Goal: Task Accomplishment & Management: Manage account settings

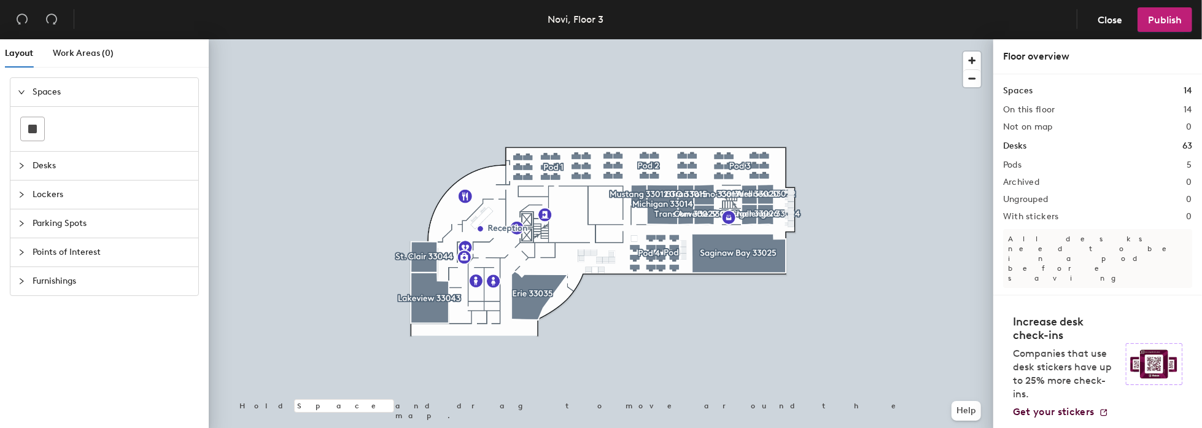
click at [20, 166] on icon "collapsed" at bounding box center [22, 166] width 4 height 6
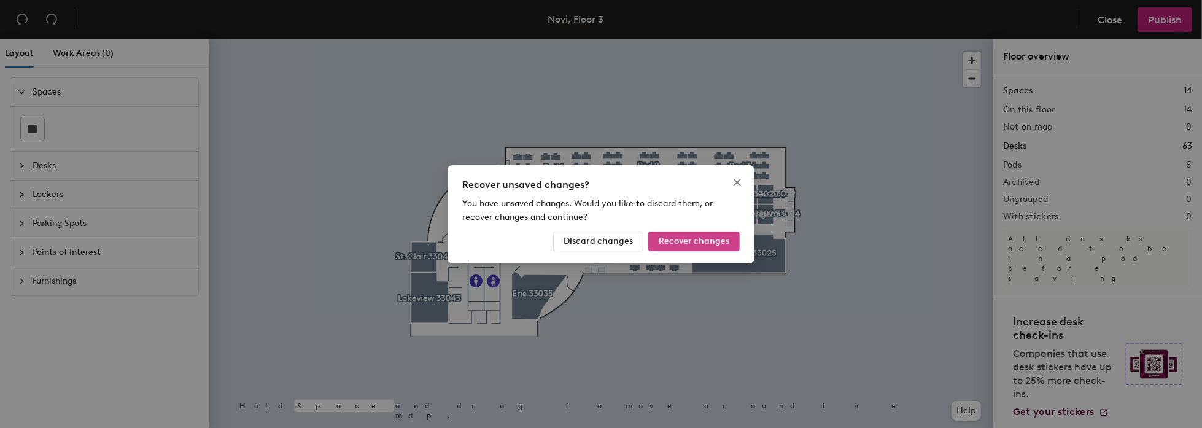
click at [699, 238] on span "Recover changes" at bounding box center [694, 241] width 71 height 10
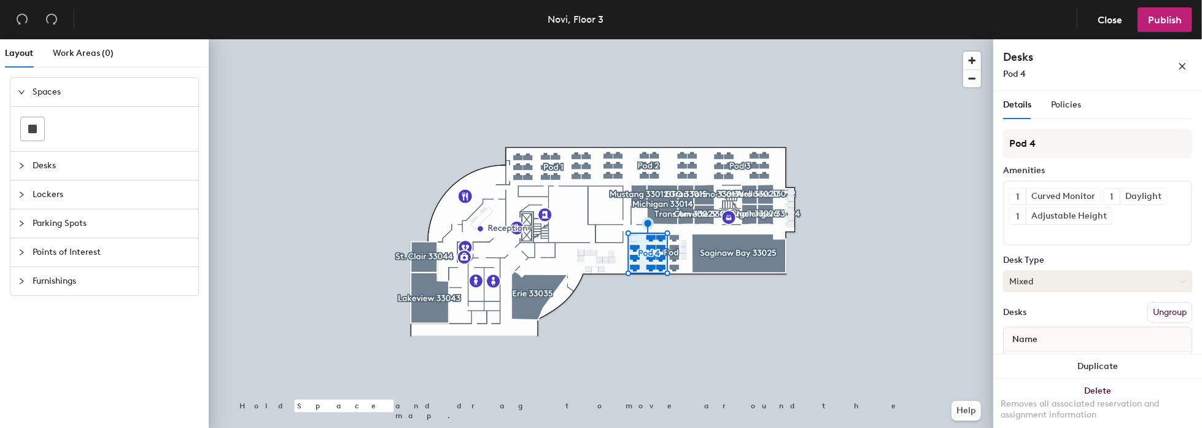
click at [1017, 270] on button "Mixed" at bounding box center [1098, 281] width 189 height 22
click at [50, 167] on span "Desks" at bounding box center [112, 166] width 158 height 28
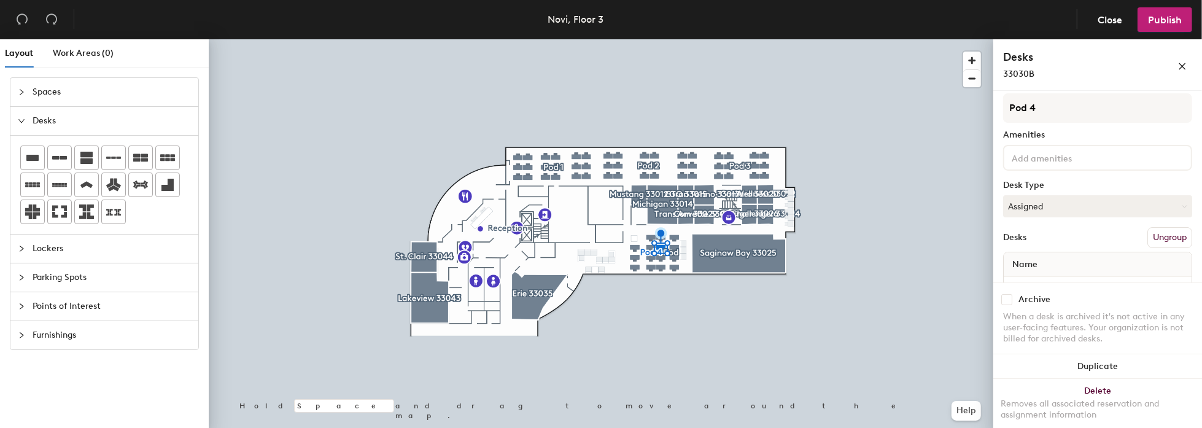
scroll to position [9, 0]
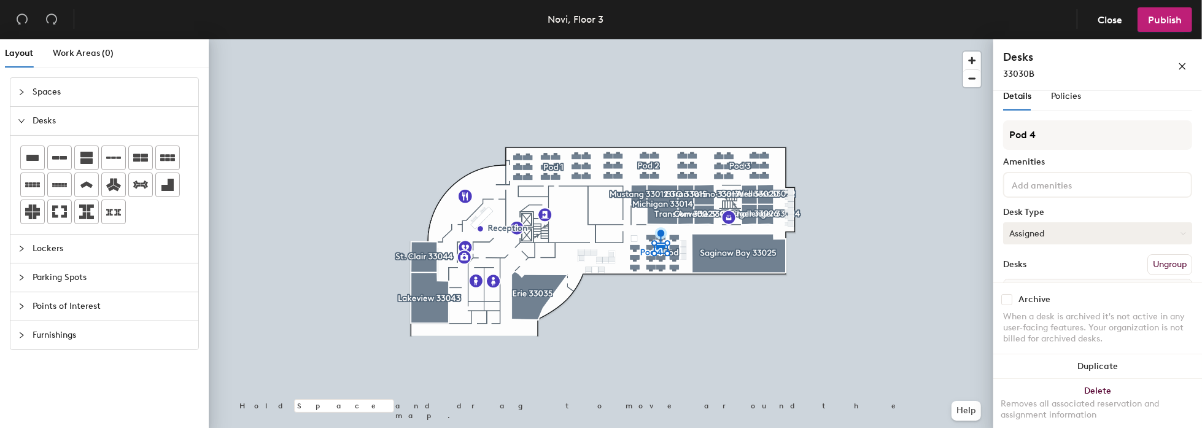
click at [1056, 235] on button "Assigned" at bounding box center [1098, 233] width 189 height 22
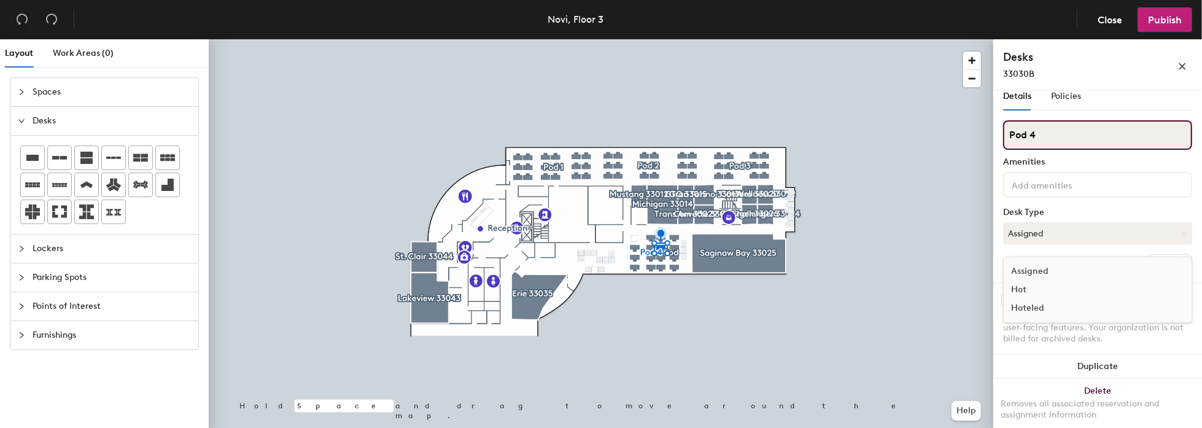
click at [1045, 136] on input "Pod 4" at bounding box center [1098, 134] width 189 height 29
drag, startPoint x: 1046, startPoint y: 134, endPoint x: 1004, endPoint y: 133, distance: 42.4
click at [1005, 133] on input "Pod 4" at bounding box center [1098, 134] width 189 height 29
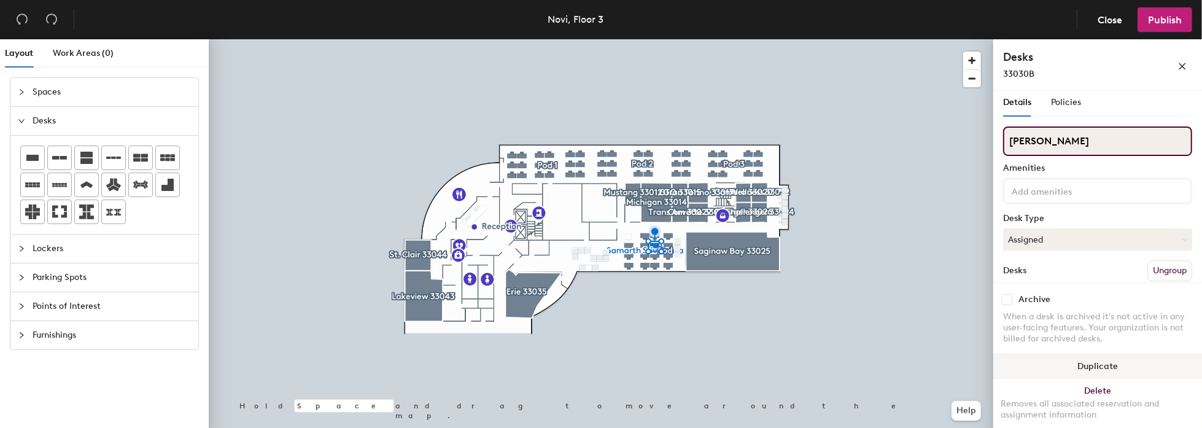
scroll to position [0, 0]
type input "[PERSON_NAME]"
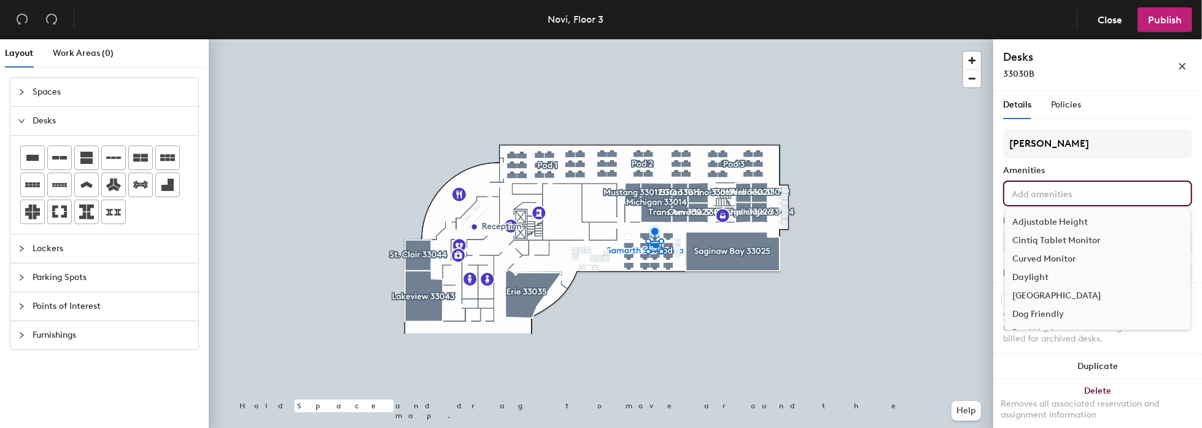
click at [1039, 192] on input at bounding box center [1065, 192] width 111 height 15
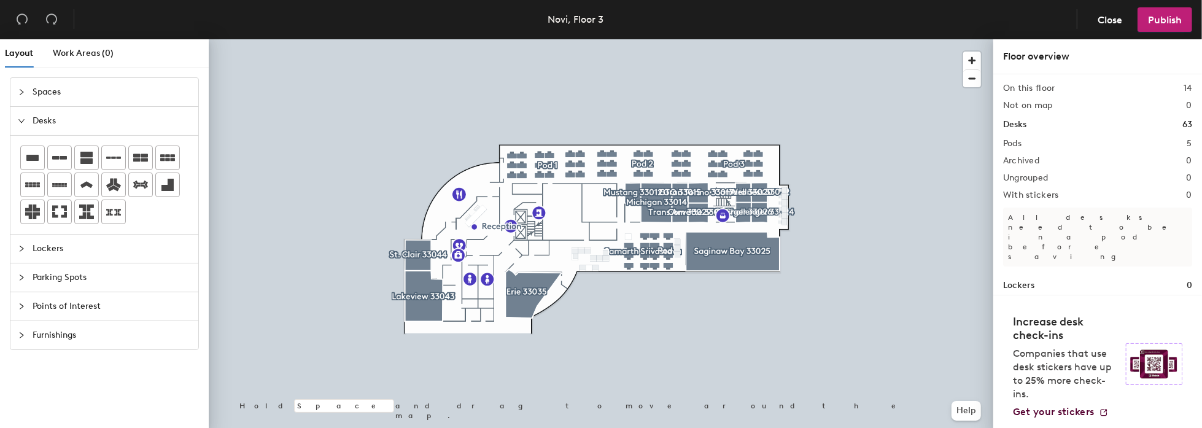
scroll to position [38, 0]
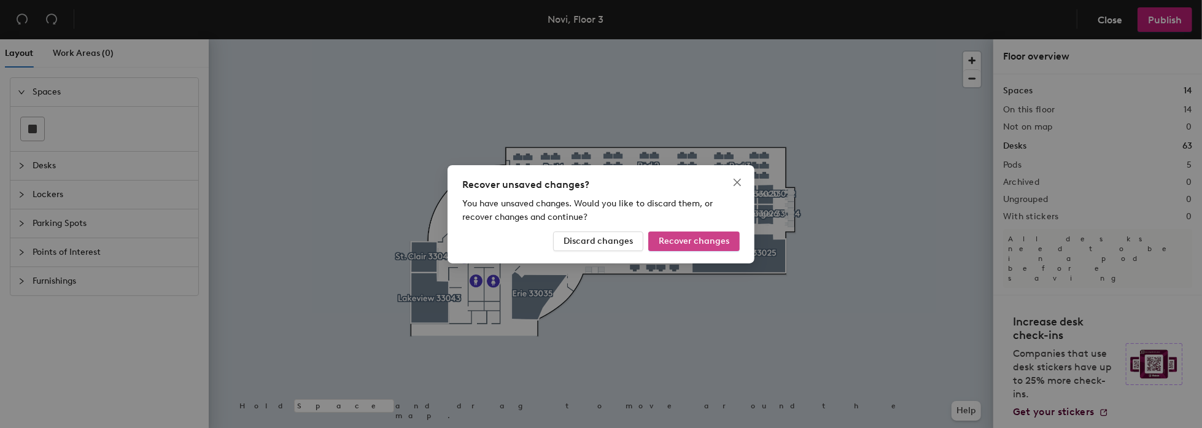
click at [703, 240] on span "Recover changes" at bounding box center [694, 241] width 71 height 10
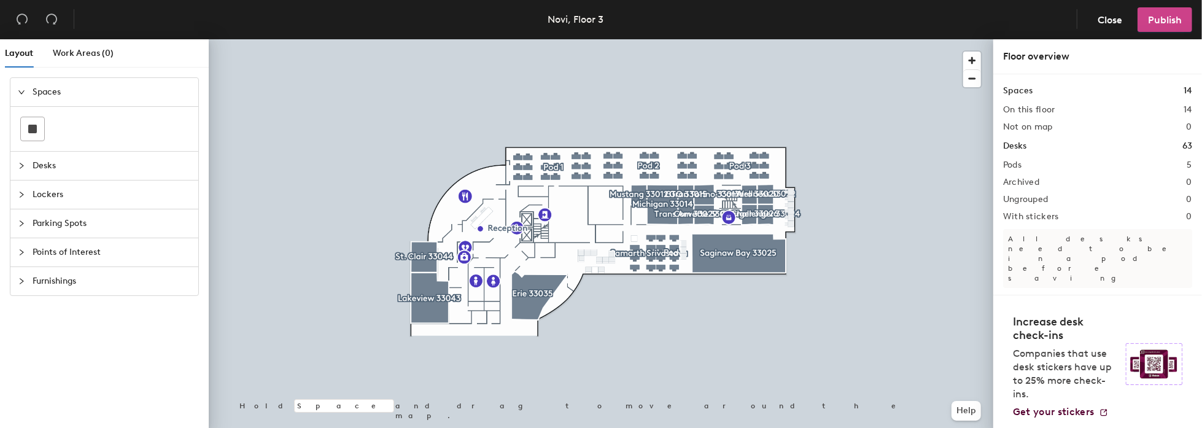
click at [1173, 18] on span "Publish" at bounding box center [1165, 20] width 34 height 12
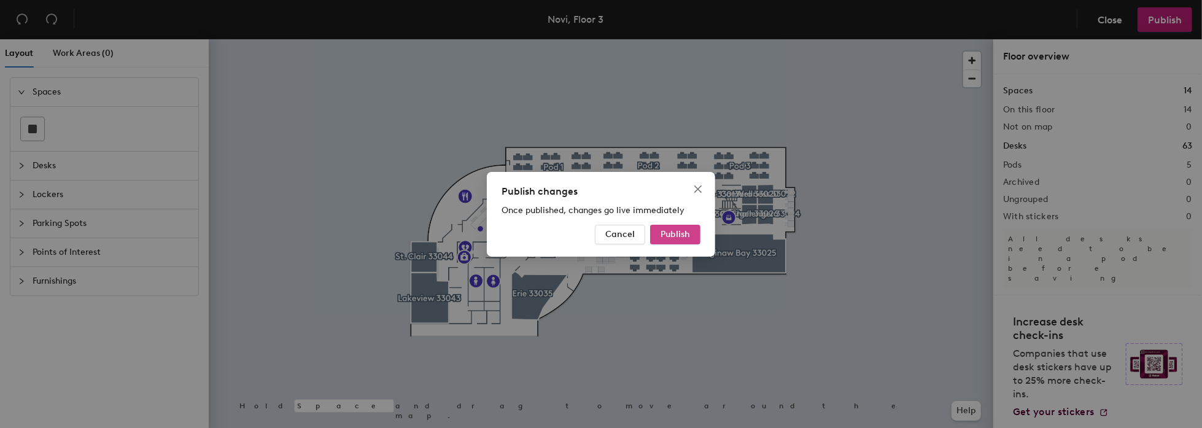
click at [684, 238] on span "Publish" at bounding box center [675, 234] width 29 height 10
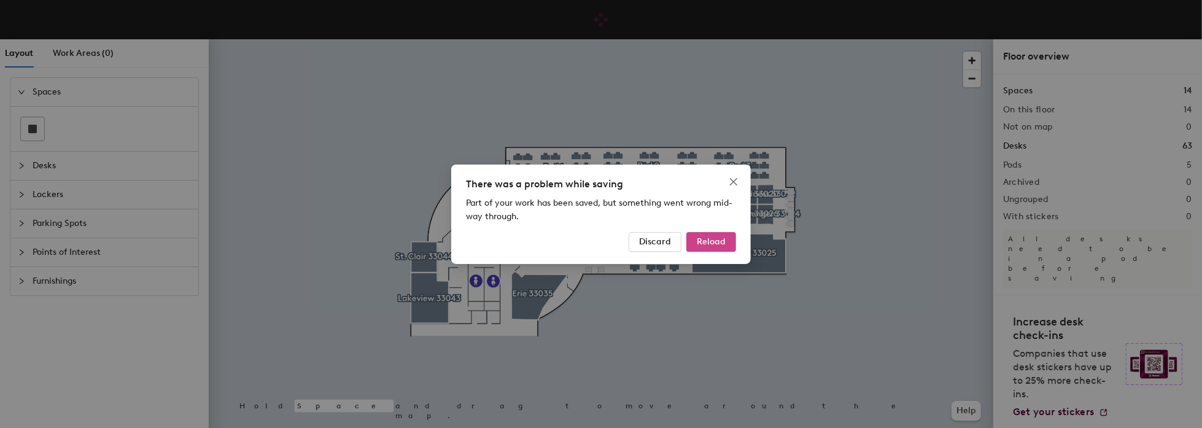
click at [707, 244] on span "Reload" at bounding box center [711, 241] width 29 height 10
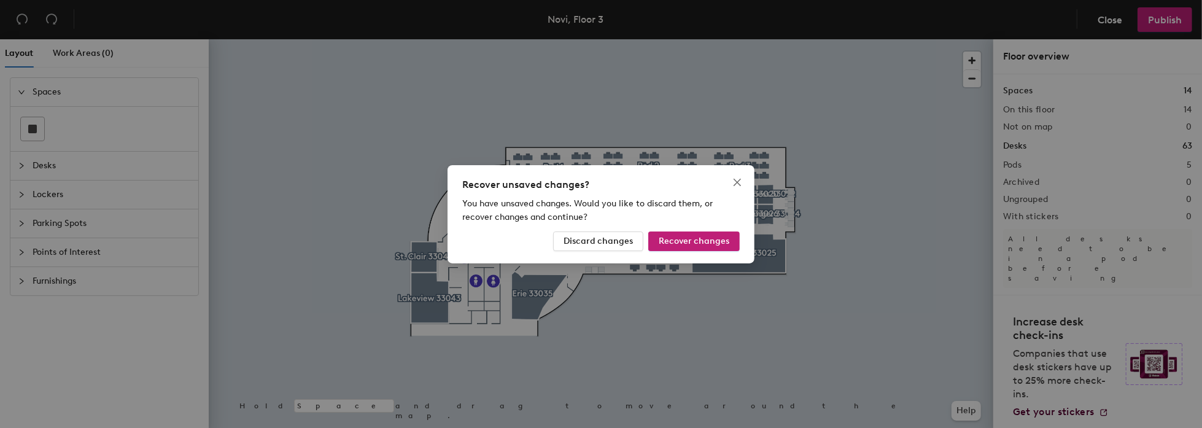
click at [1108, 17] on div "Recover unsaved changes? You have unsaved changes. Would you like to discard th…" at bounding box center [601, 214] width 1202 height 428
click at [633, 238] on span "Discard changes" at bounding box center [598, 241] width 69 height 10
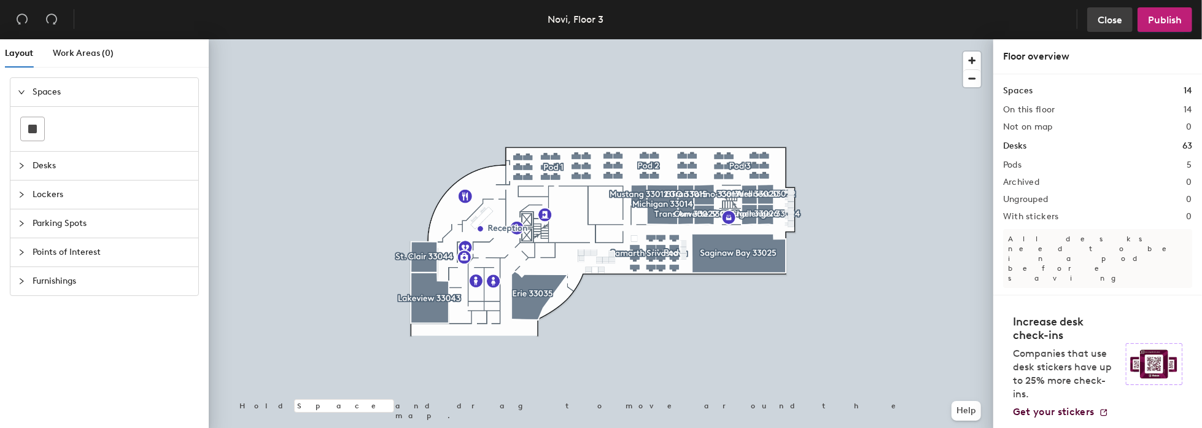
click at [1111, 14] on span "Close" at bounding box center [1110, 20] width 25 height 12
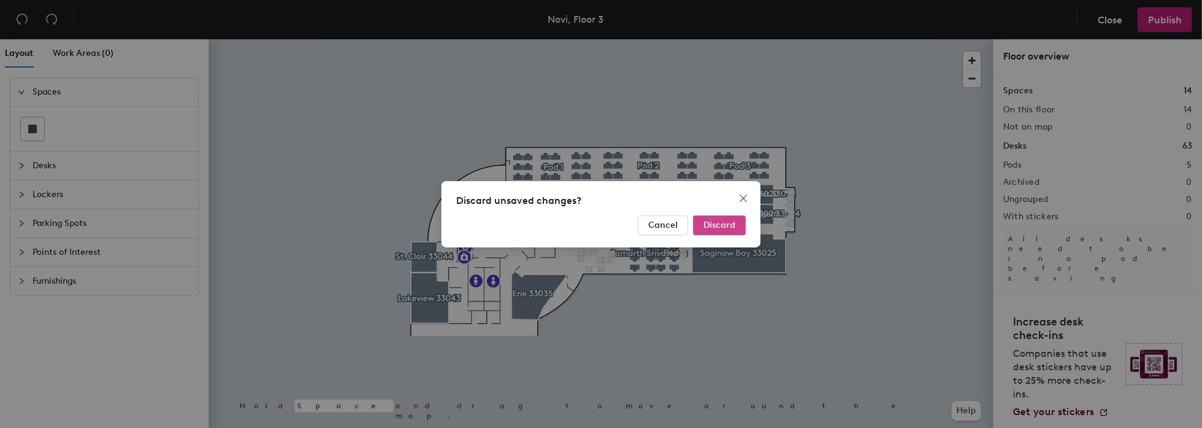
click at [710, 226] on span "Discard" at bounding box center [720, 225] width 32 height 10
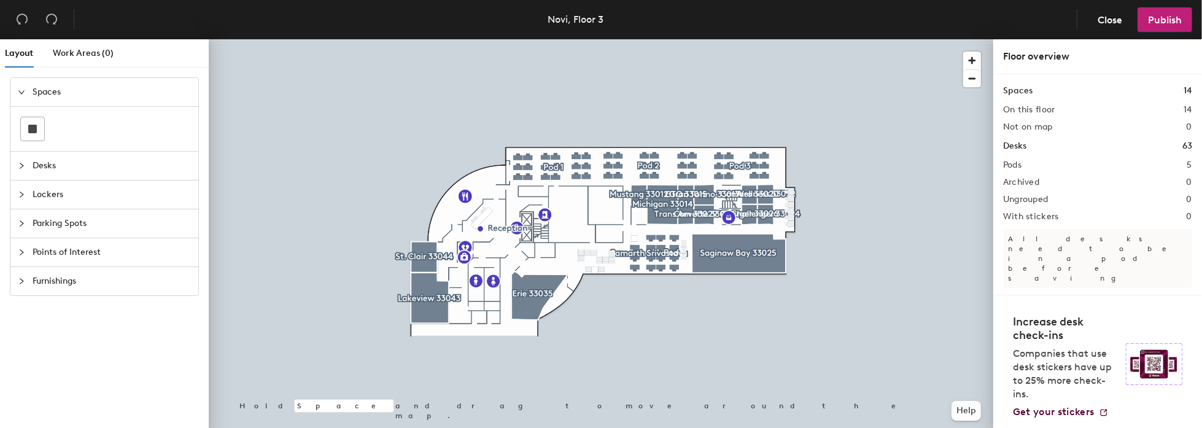
click at [39, 167] on span "Desks" at bounding box center [112, 166] width 158 height 28
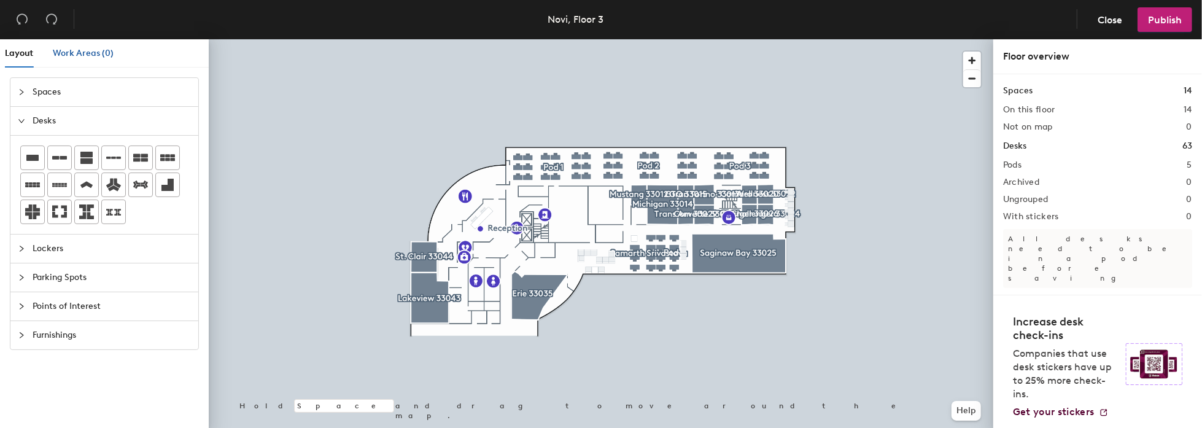
click at [74, 53] on span "Work Areas (0)" at bounding box center [83, 53] width 61 height 10
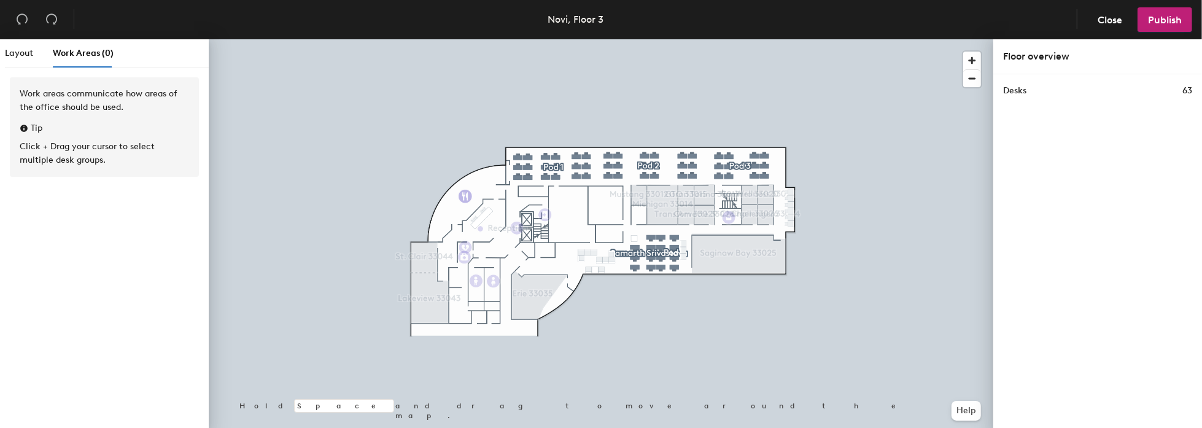
click at [1016, 91] on h1 "Desks" at bounding box center [1015, 91] width 23 height 14
click at [1124, 17] on button "Close" at bounding box center [1110, 19] width 45 height 25
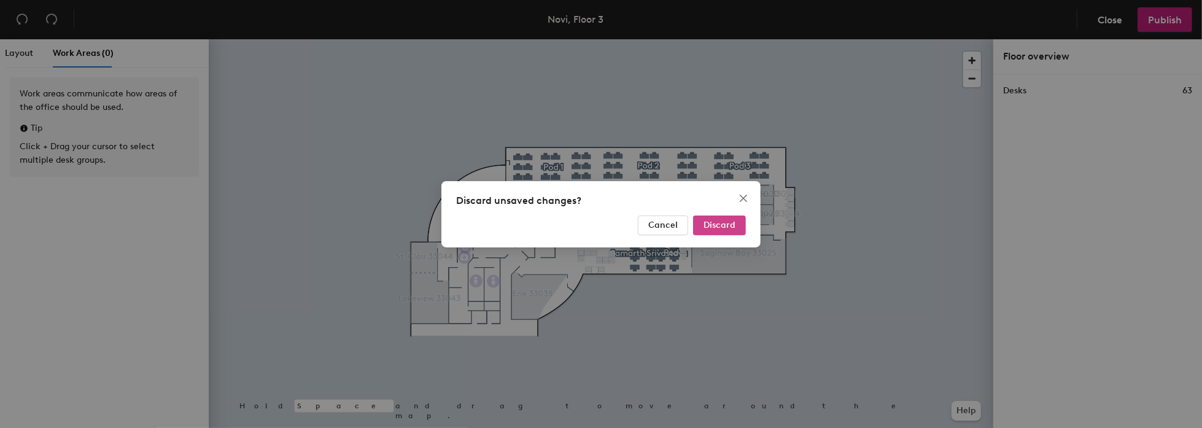
click at [705, 227] on span "Discard" at bounding box center [720, 225] width 32 height 10
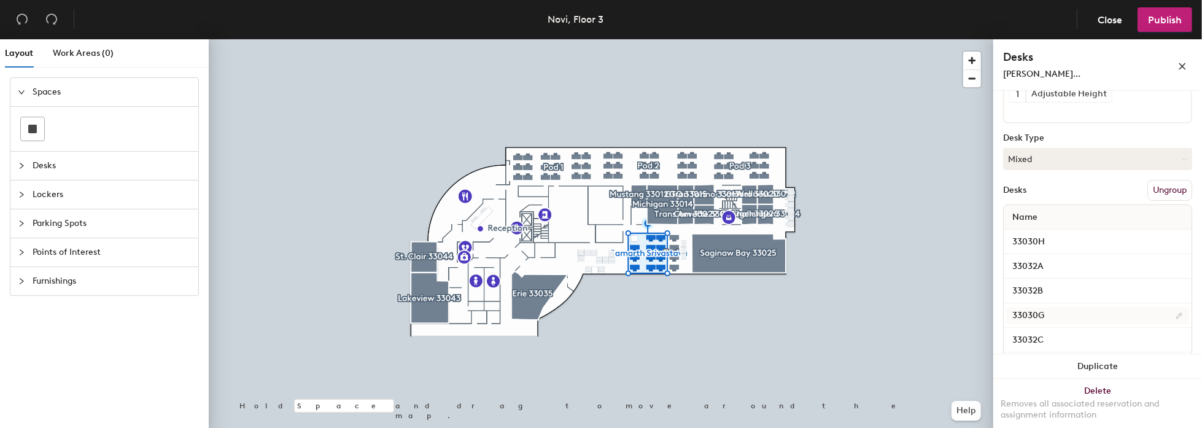
scroll to position [61, 0]
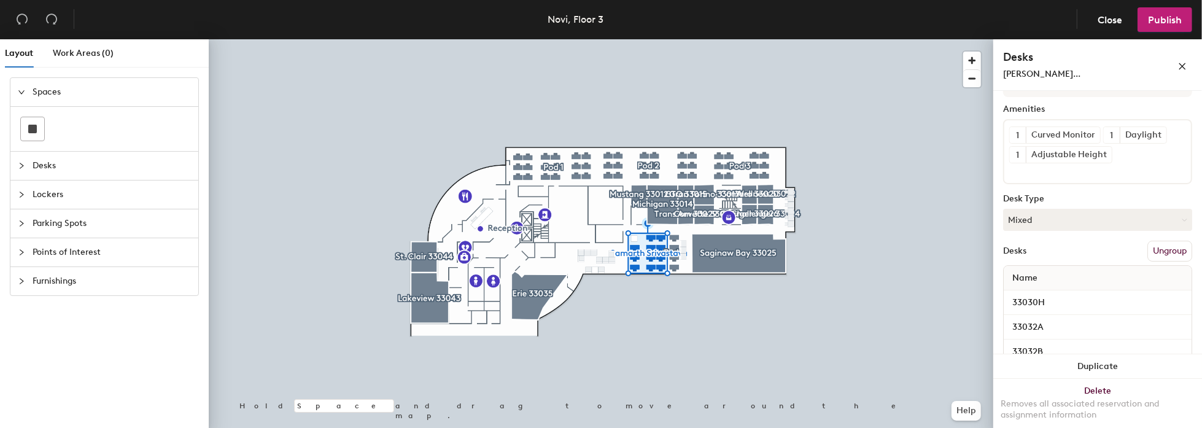
click at [1158, 245] on button "Ungroup" at bounding box center [1170, 251] width 45 height 21
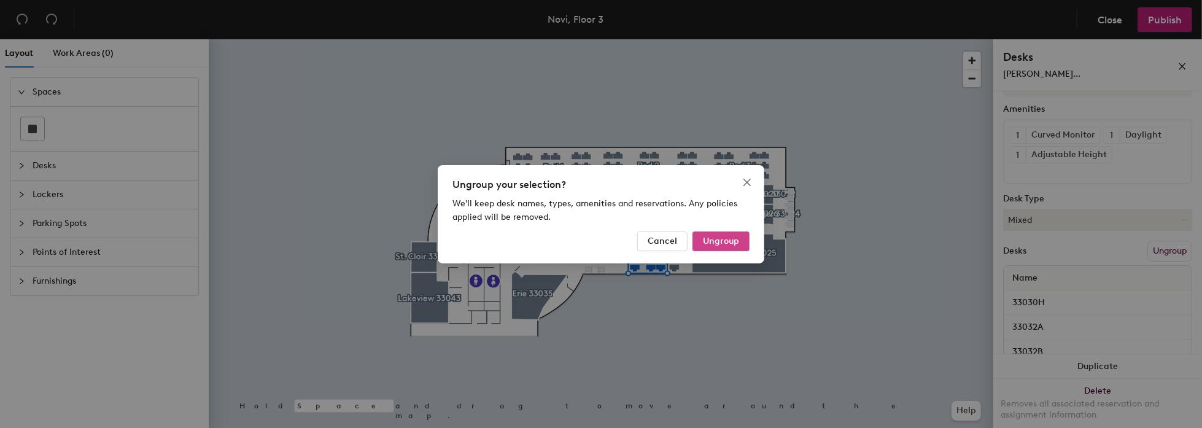
click at [710, 241] on span "Ungroup" at bounding box center [721, 241] width 36 height 10
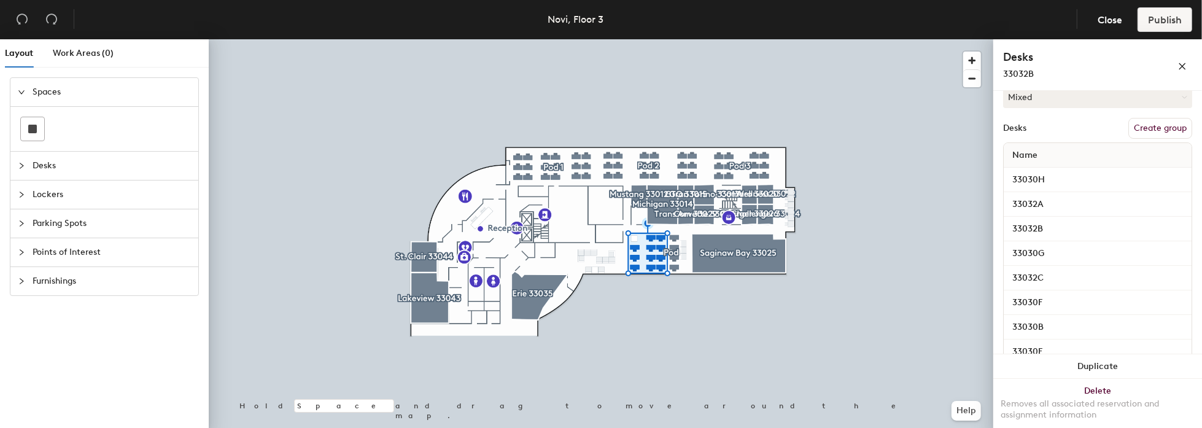
scroll to position [246, 0]
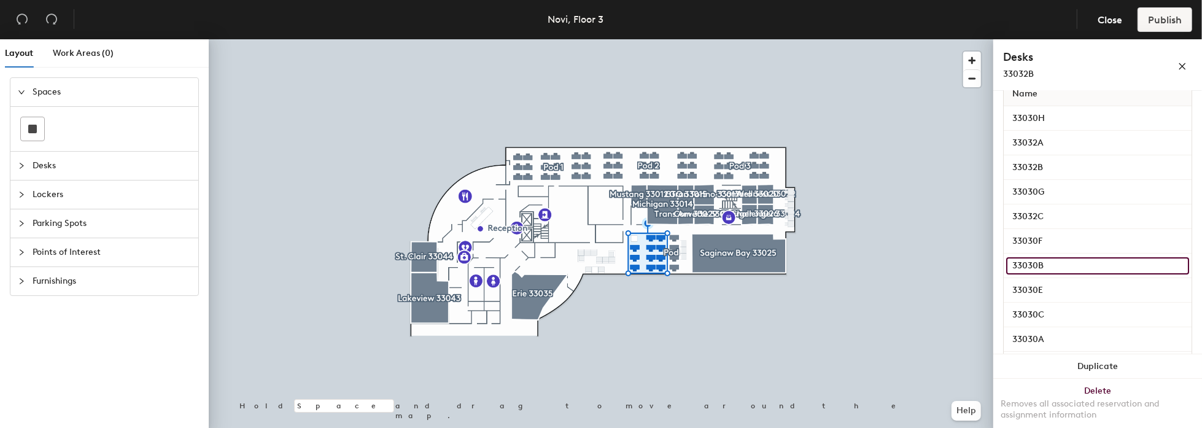
click at [1040, 267] on input "33030B" at bounding box center [1098, 265] width 183 height 17
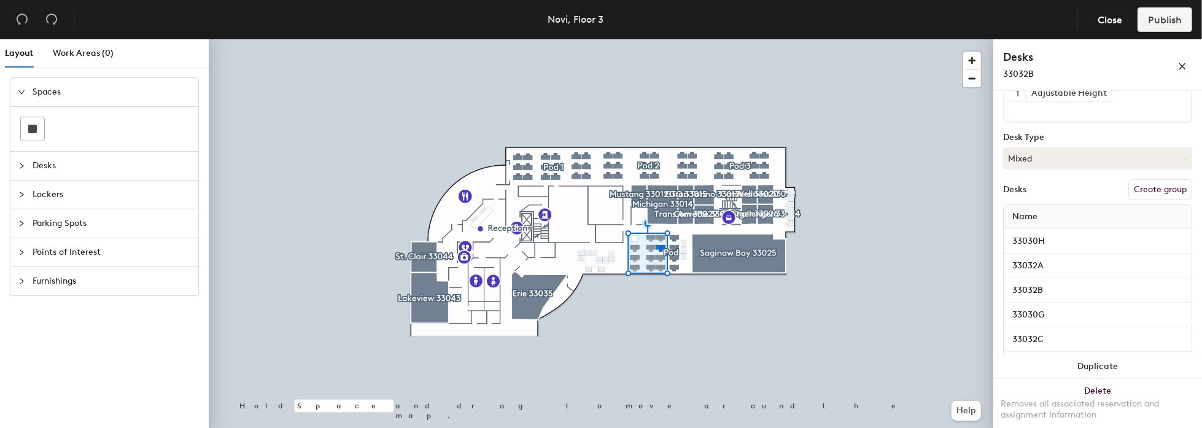
scroll to position [184, 0]
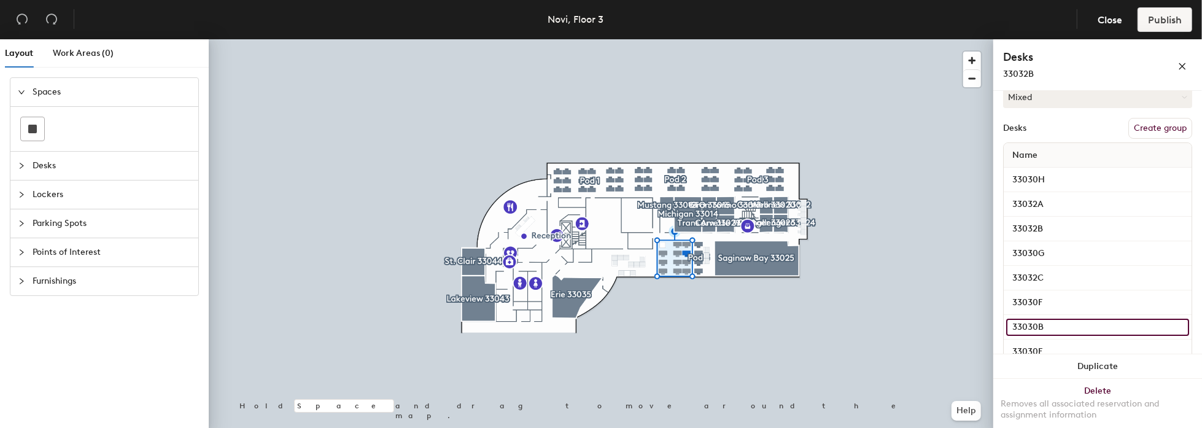
click at [1070, 322] on input "33030B" at bounding box center [1098, 327] width 183 height 17
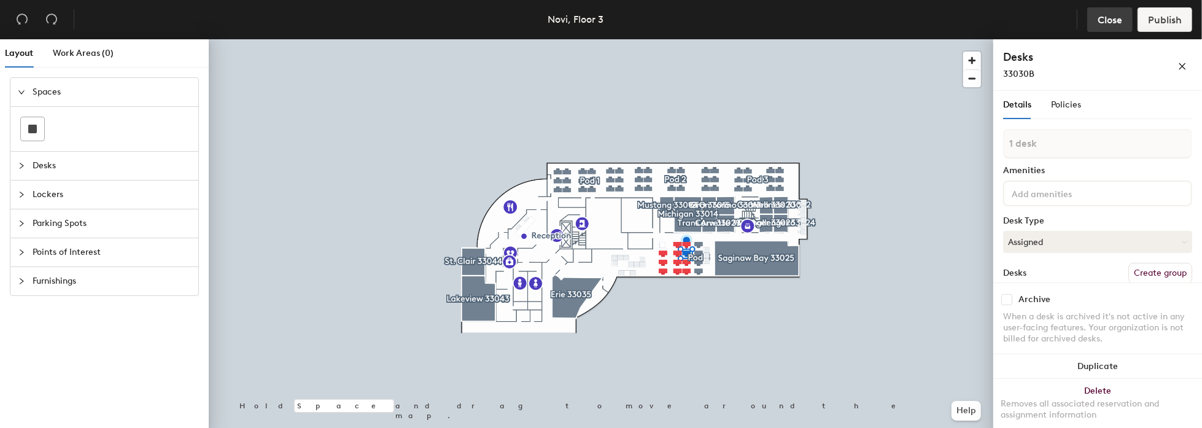
click at [1108, 21] on span "Close" at bounding box center [1110, 20] width 25 height 12
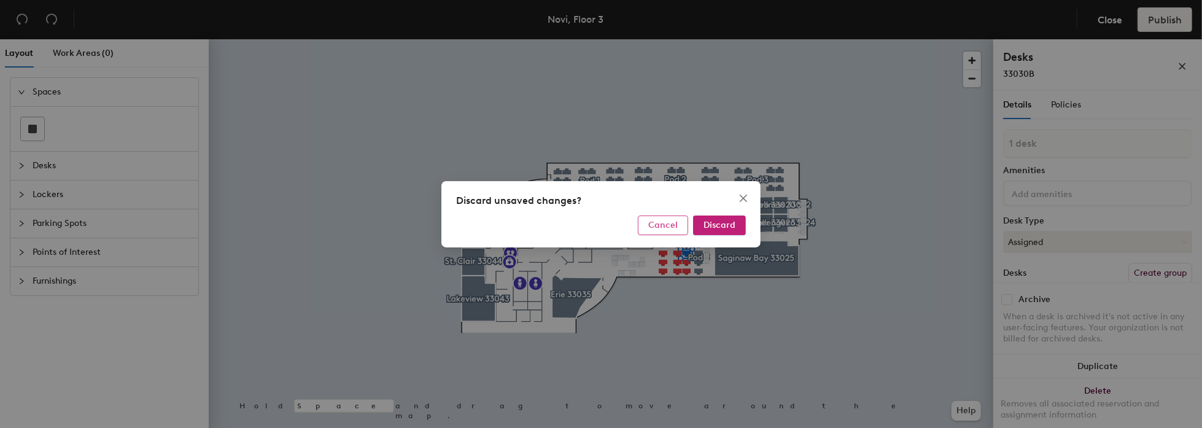
click at [684, 220] on button "Cancel" at bounding box center [663, 226] width 50 height 20
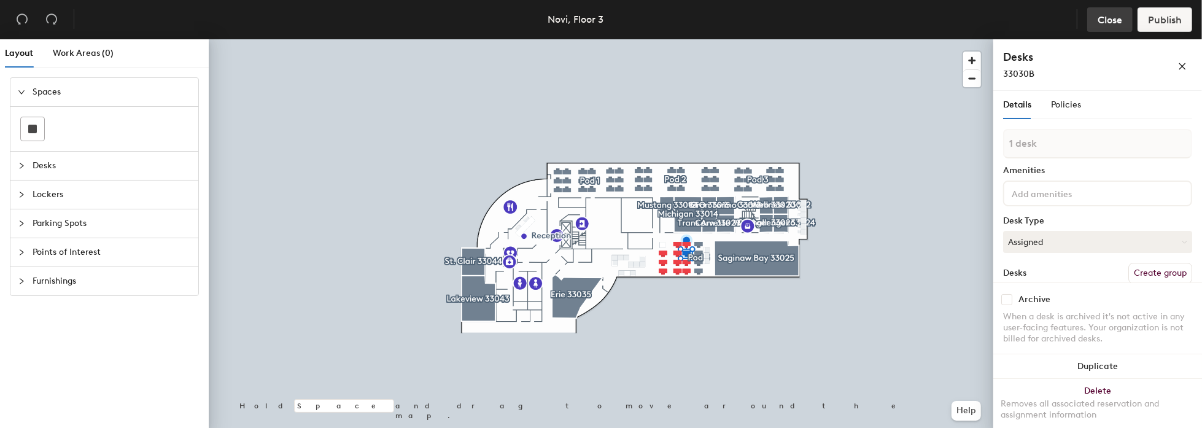
click at [1104, 17] on span "Close" at bounding box center [1110, 20] width 25 height 12
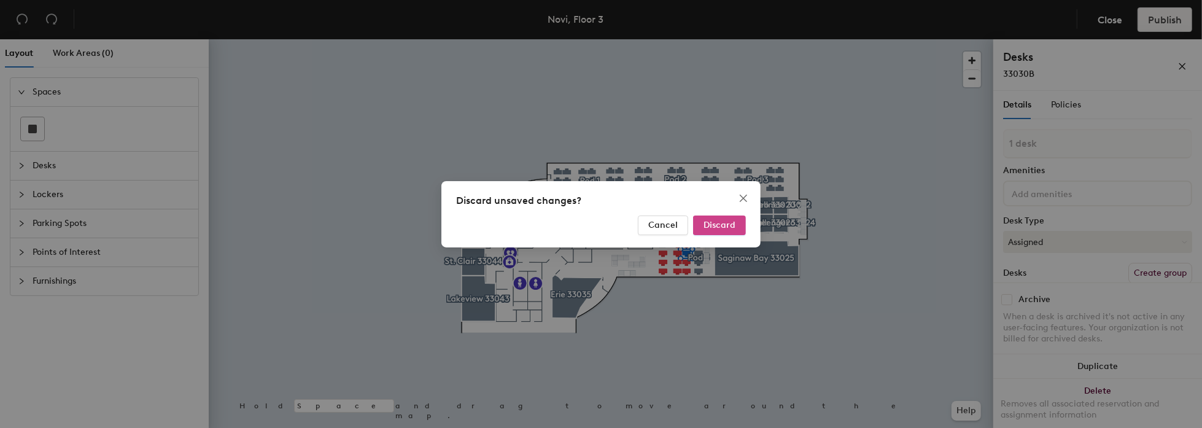
click at [711, 224] on span "Discard" at bounding box center [720, 225] width 32 height 10
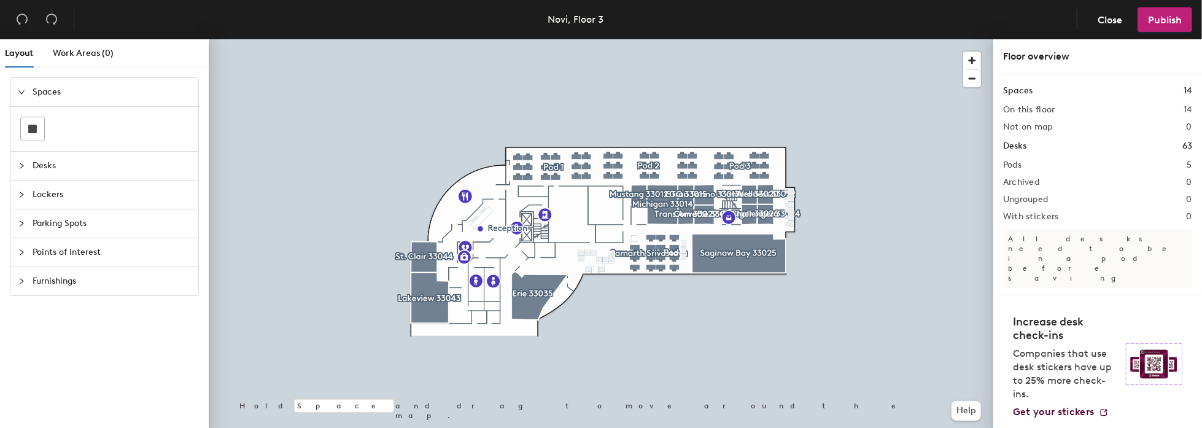
click at [47, 163] on span "Desks" at bounding box center [112, 166] width 158 height 28
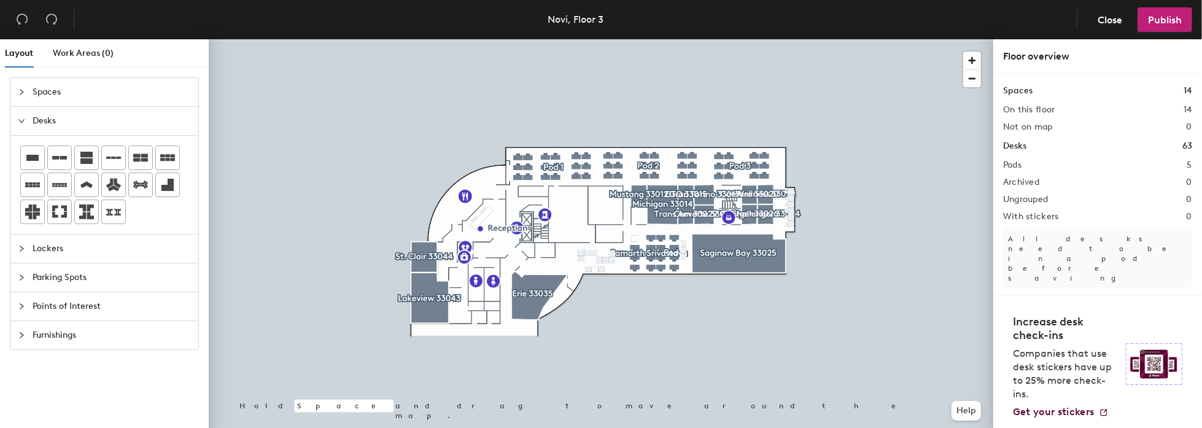
click at [23, 90] on icon "collapsed" at bounding box center [21, 91] width 7 height 7
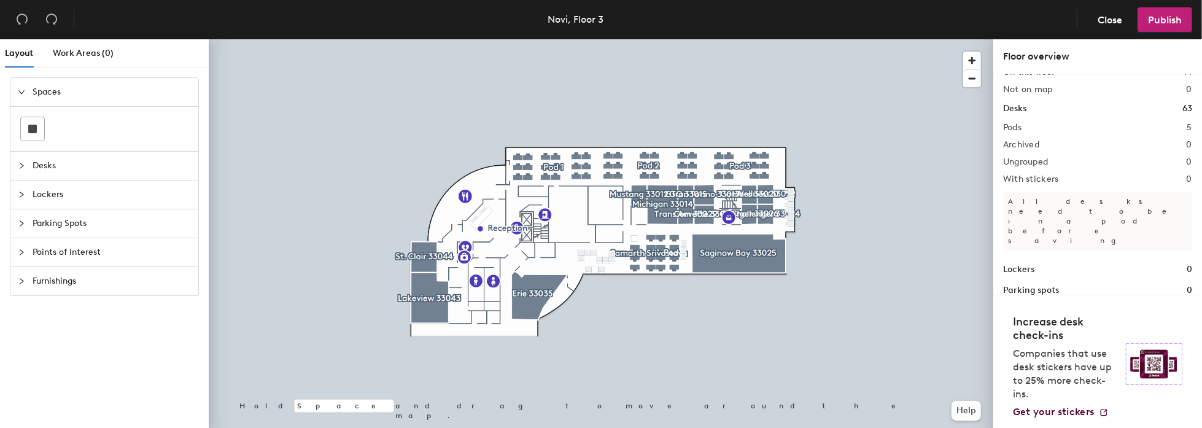
scroll to position [38, 0]
click at [637, 39] on div at bounding box center [601, 39] width 785 height 0
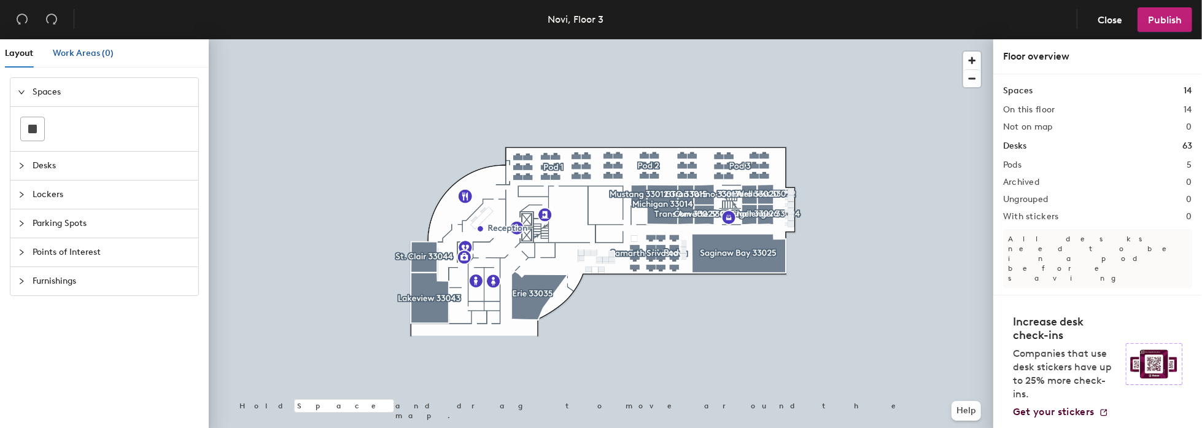
click at [74, 47] on div "Work Areas (0)" at bounding box center [83, 54] width 61 height 14
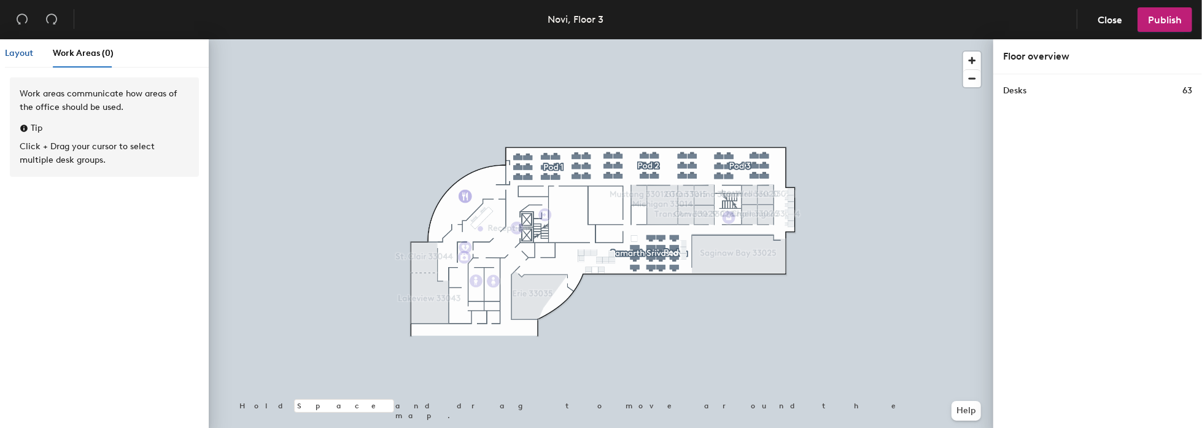
click at [28, 53] on span "Layout" at bounding box center [19, 53] width 28 height 10
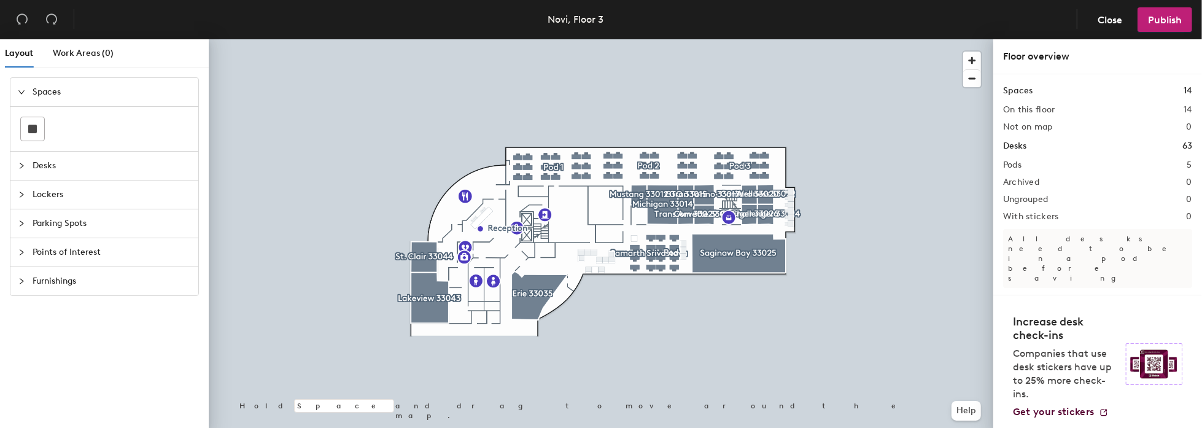
click at [21, 164] on icon "collapsed" at bounding box center [21, 165] width 7 height 7
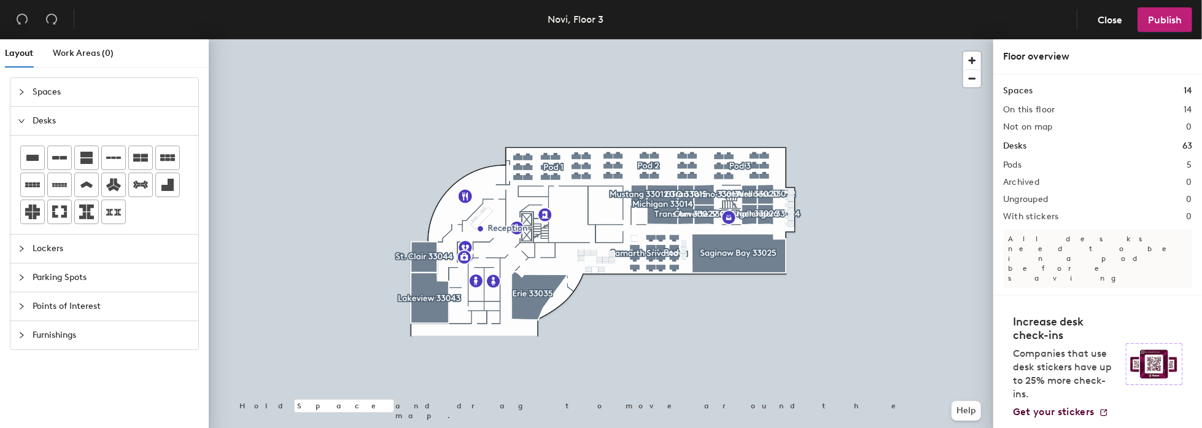
click at [27, 93] on div at bounding box center [25, 92] width 15 height 14
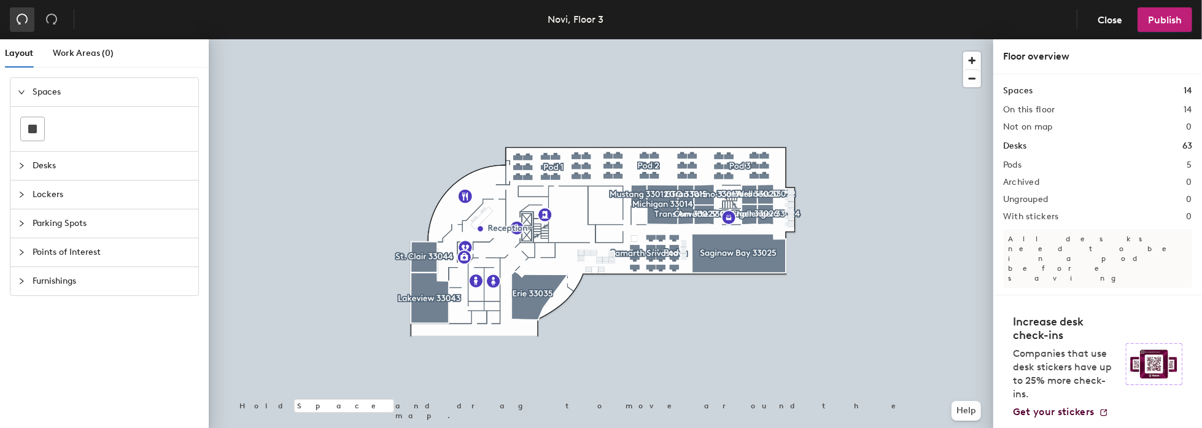
click at [25, 24] on icon "undo" at bounding box center [22, 19] width 12 height 12
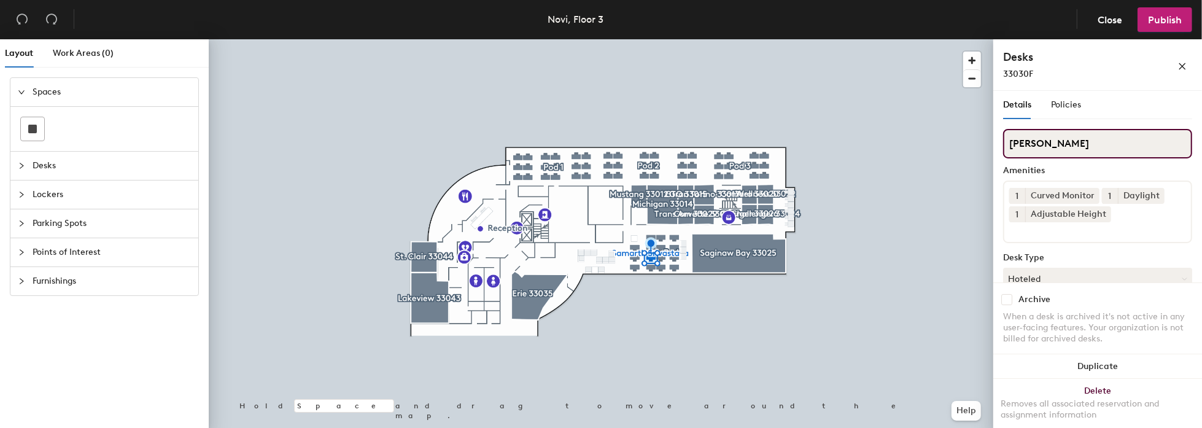
drag, startPoint x: 1121, startPoint y: 142, endPoint x: 1007, endPoint y: 142, distance: 114.8
click at [1007, 142] on input "[PERSON_NAME]" at bounding box center [1098, 143] width 189 height 29
type input "Pod 4"
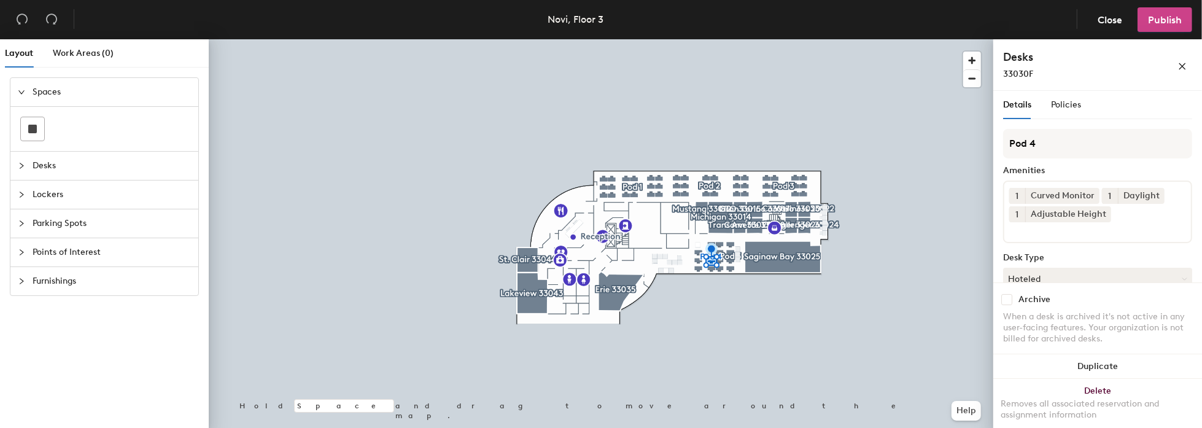
click at [1162, 23] on span "Publish" at bounding box center [1165, 20] width 34 height 12
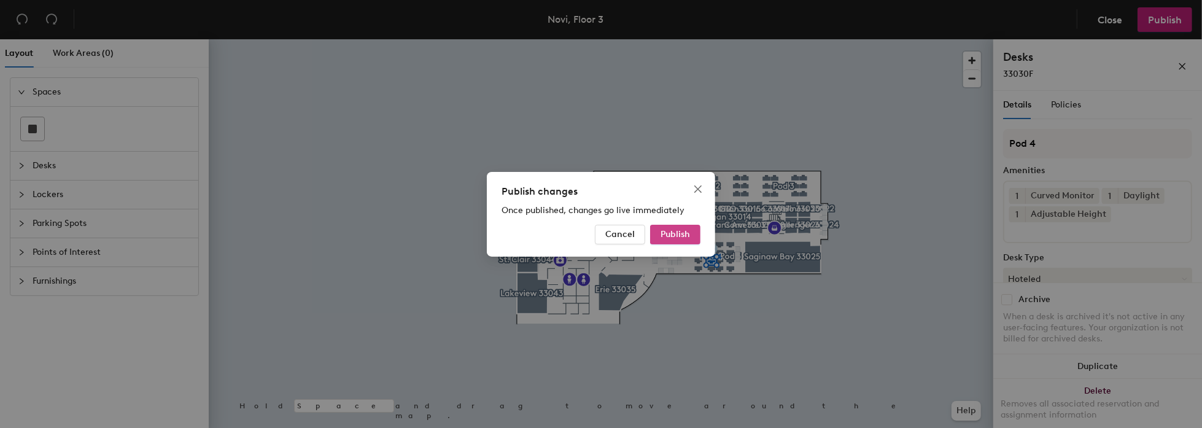
click at [670, 231] on span "Publish" at bounding box center [675, 234] width 29 height 10
